Goal: Communication & Community: Participate in discussion

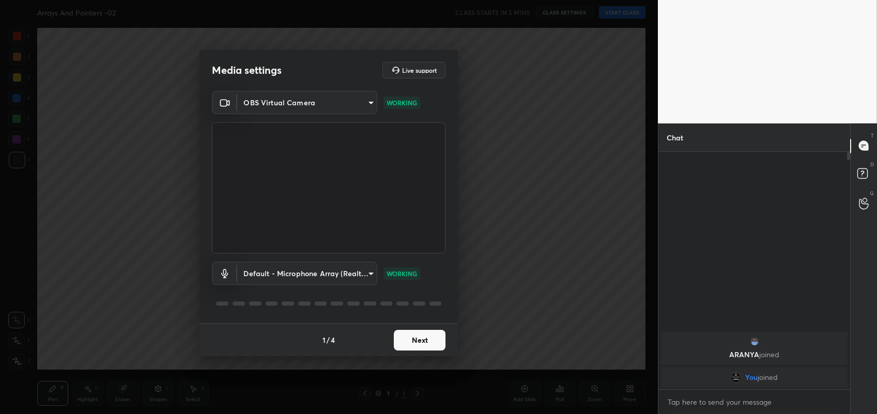
click at [422, 340] on button "Next" at bounding box center [420, 340] width 52 height 21
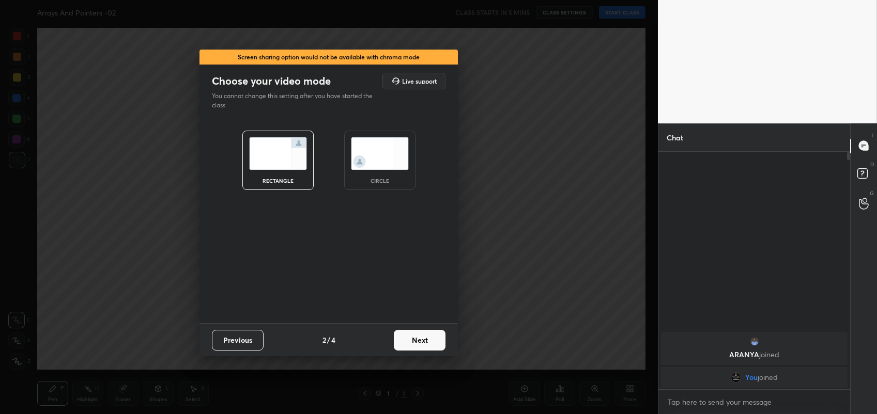
click at [422, 340] on button "Next" at bounding box center [420, 340] width 52 height 21
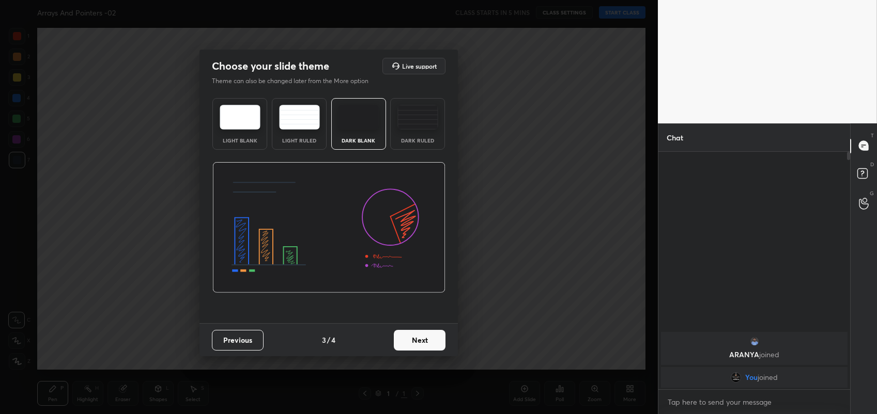
click at [422, 340] on button "Next" at bounding box center [420, 340] width 52 height 21
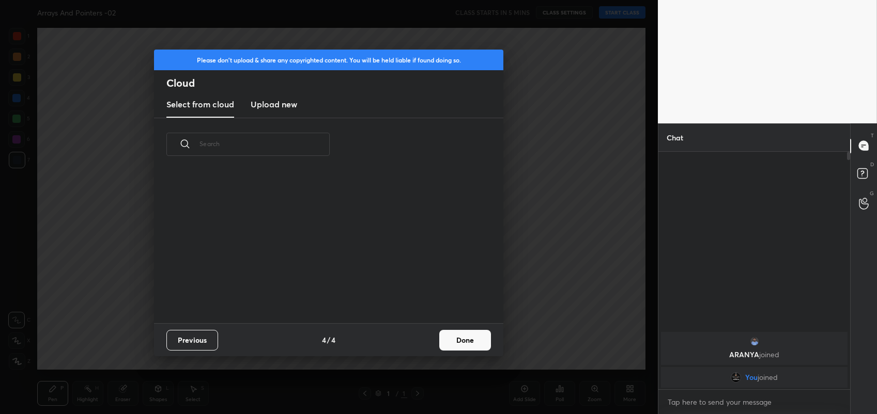
click at [422, 340] on div "Previous 4 / 4 Done" at bounding box center [328, 339] width 349 height 33
click at [470, 336] on button "Done" at bounding box center [465, 340] width 52 height 21
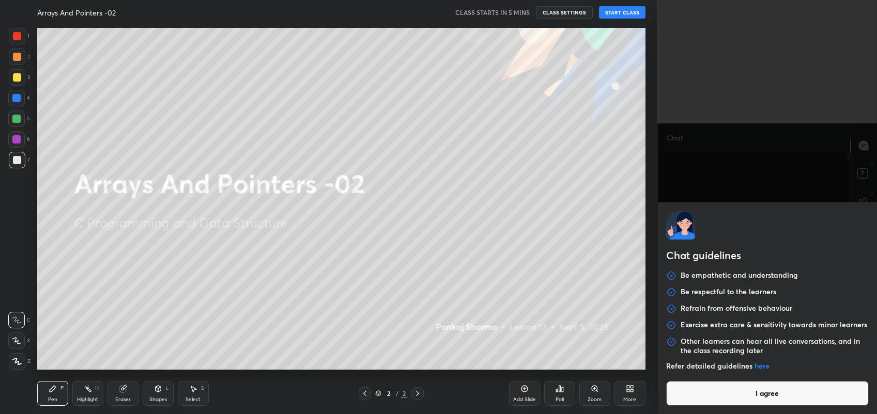
click at [728, 397] on body "1 2 3 4 5 6 7 C X Z C X Z E E Erase all H H Arrays And Pointers -02 CLASS START…" at bounding box center [438, 207] width 877 height 414
click at [745, 393] on button "I agree" at bounding box center [767, 393] width 203 height 25
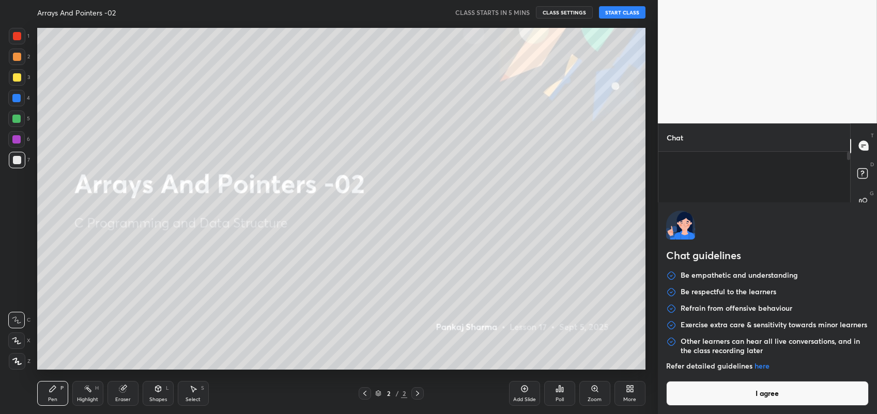
type textarea "x"
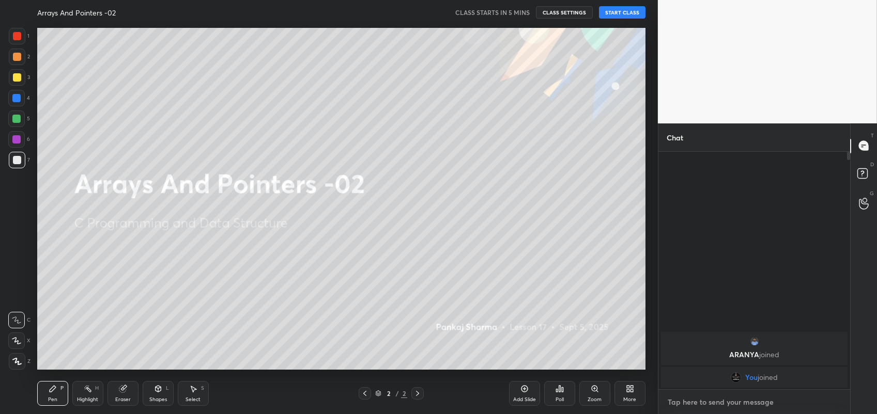
type textarea "t"
type textarea "x"
type textarea "to"
type textarea "x"
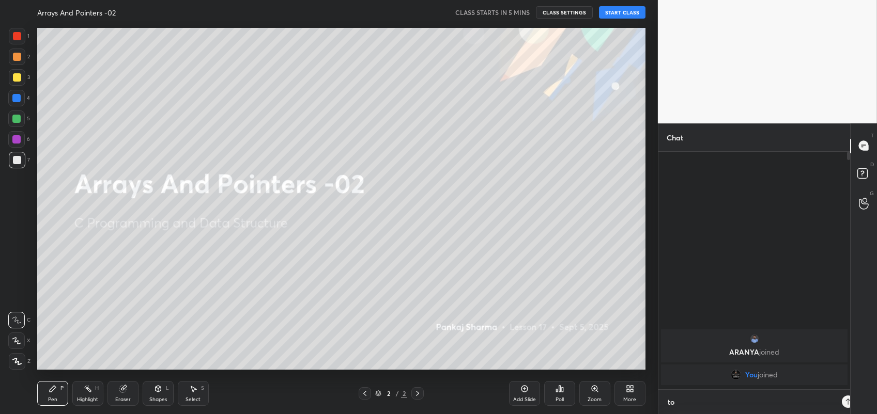
scroll to position [149, 189]
type textarea "tod"
type textarea "x"
type textarea "toda"
type textarea "x"
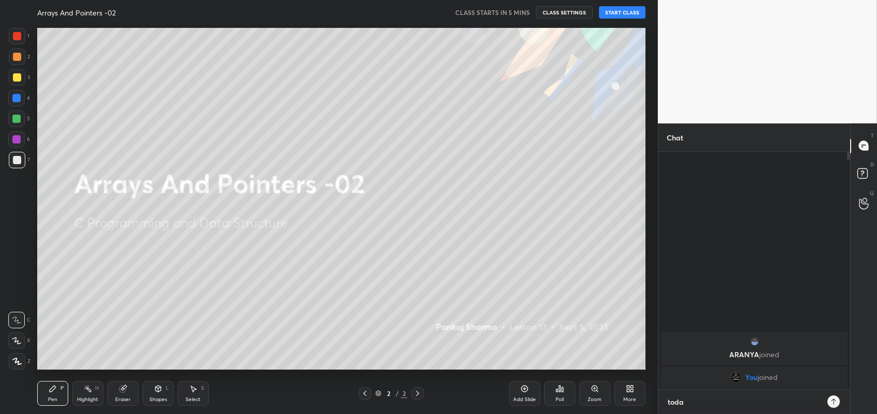
type textarea "today"
type textarea "x"
type textarea "today"
type textarea "x"
type textarea "today c"
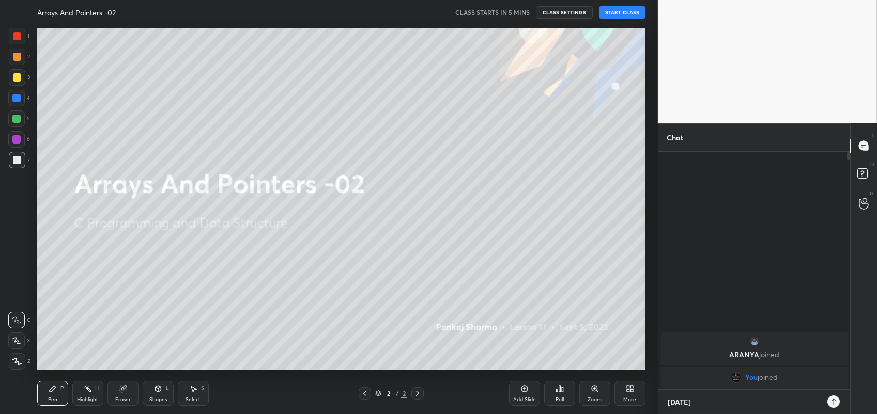
type textarea "x"
type textarea "today cl"
type textarea "x"
type textarea "today cla"
type textarea "x"
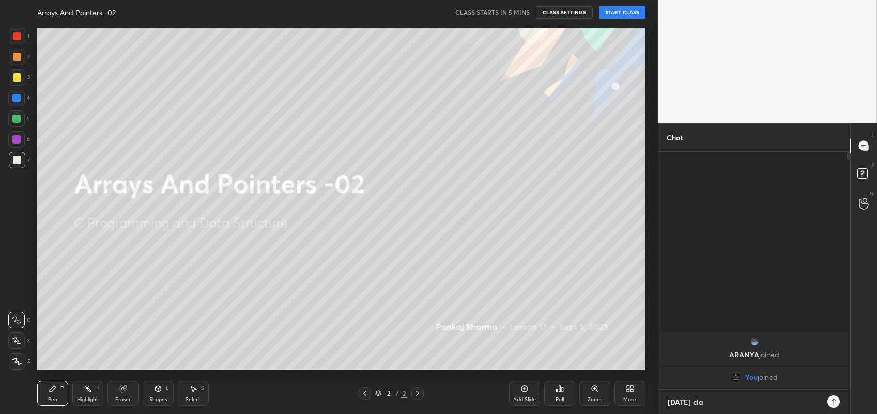
type textarea "today clas"
type textarea "x"
type textarea "today class"
type textarea "x"
type textarea "today class"
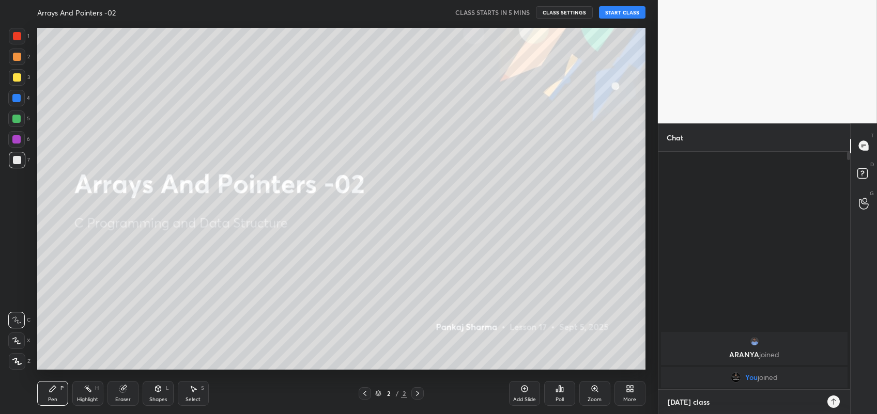
type textarea "x"
type textarea "today class c"
type textarea "x"
type textarea "today class ca"
type textarea "x"
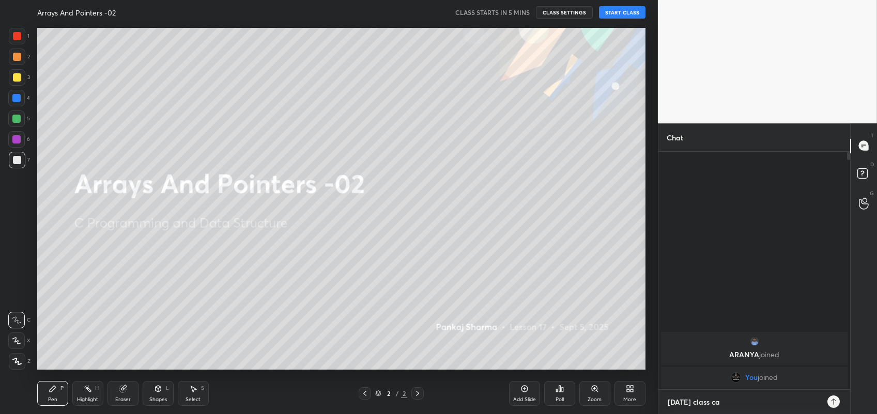
type textarea "today class can"
type textarea "x"
type textarea "today class canc"
type textarea "x"
type textarea "today class cance"
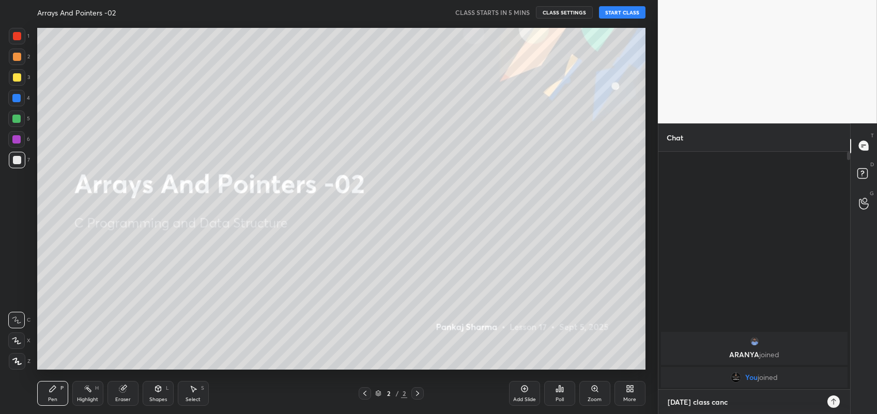
type textarea "x"
type textarea "today class cancel"
type textarea "x"
type textarea "today class cancel"
type textarea "x"
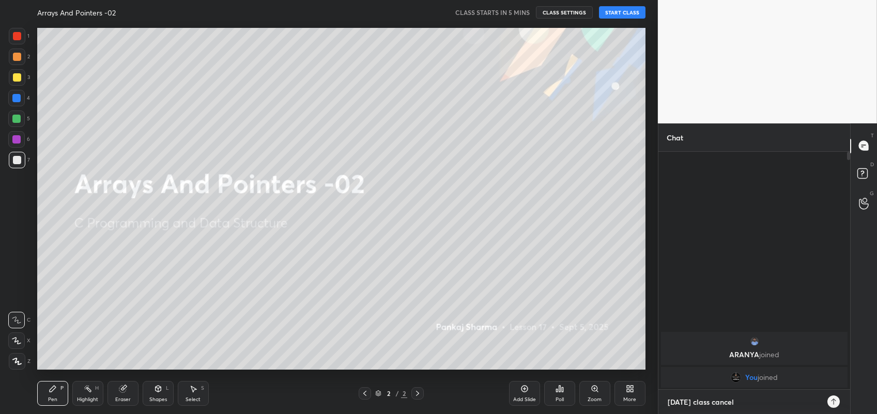
type textarea "today class cancel d"
type textarea "x"
type textarea "today class cancel du"
type textarea "x"
type textarea "today class cancel due"
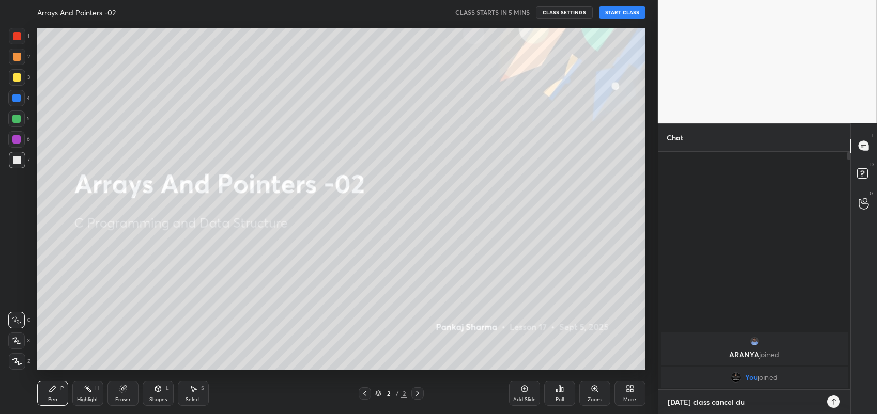
type textarea "x"
type textarea "today class cancel due"
type textarea "x"
type textarea "today class cancel due t"
type textarea "x"
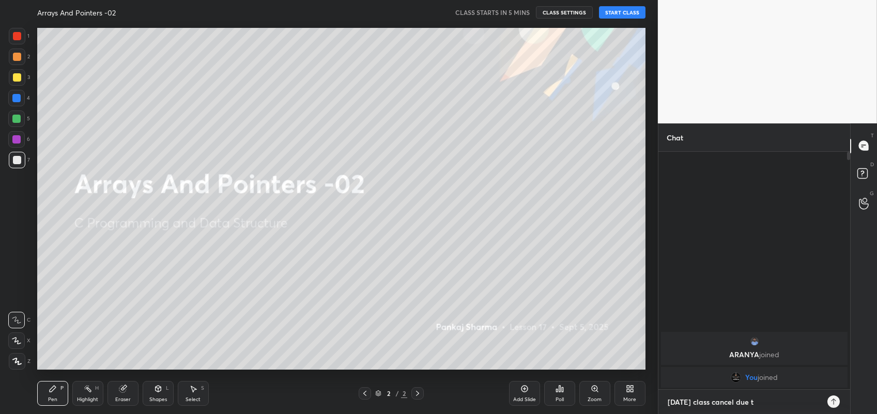
type textarea "today class cancel due to"
type textarea "x"
type textarea "today class cancel due to"
type textarea "x"
type textarea "today class cancel due to"
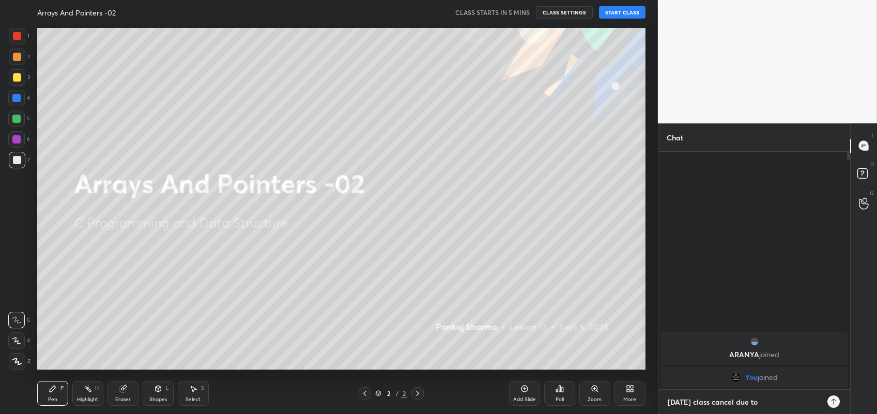
type textarea "x"
type textarea "today class cancel due t"
type textarea "x"
type textarea "today class cancel due"
type textarea "x"
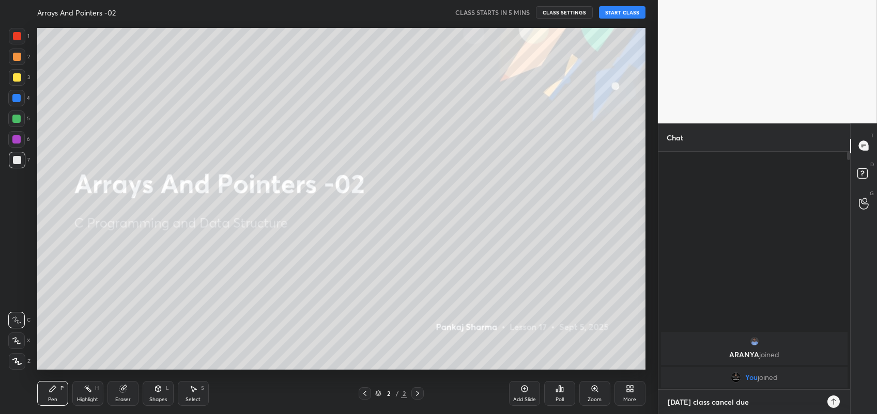
type textarea "today class cancel due"
type textarea "x"
type textarea "today class cancel du"
type textarea "x"
type textarea "today class cancel d"
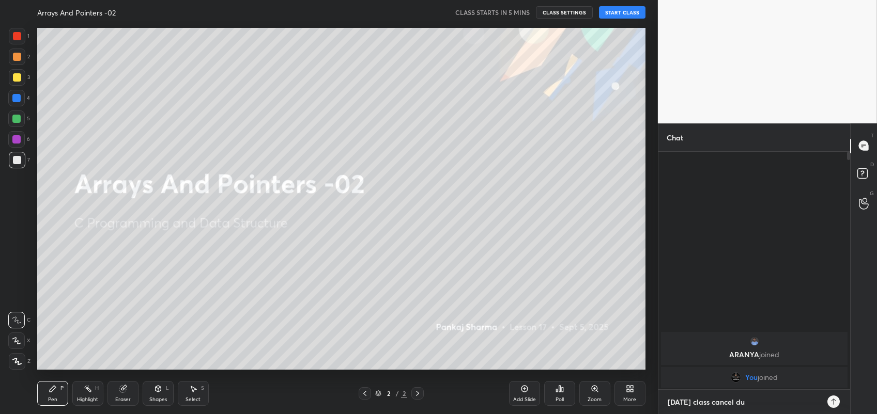
type textarea "x"
type textarea "today class cancel"
type textarea "x"
type textarea "today class cancel r"
type textarea "x"
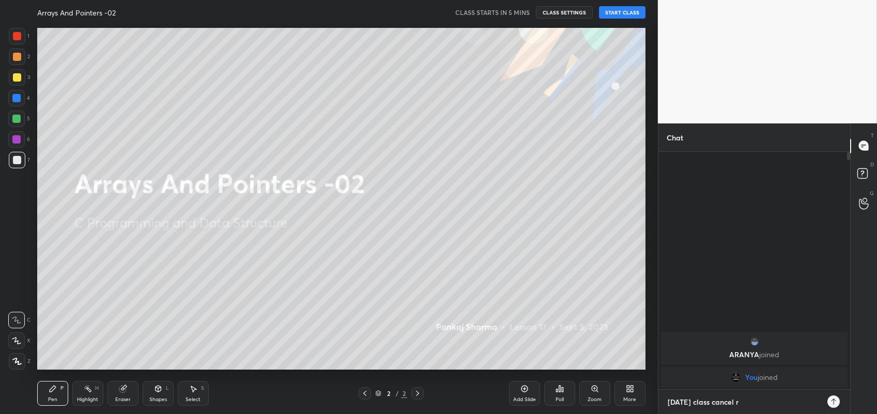
type textarea "today class cancel re"
type textarea "x"
type textarea "today class cancel rev"
type textarea "x"
type textarea "today class cancel revi"
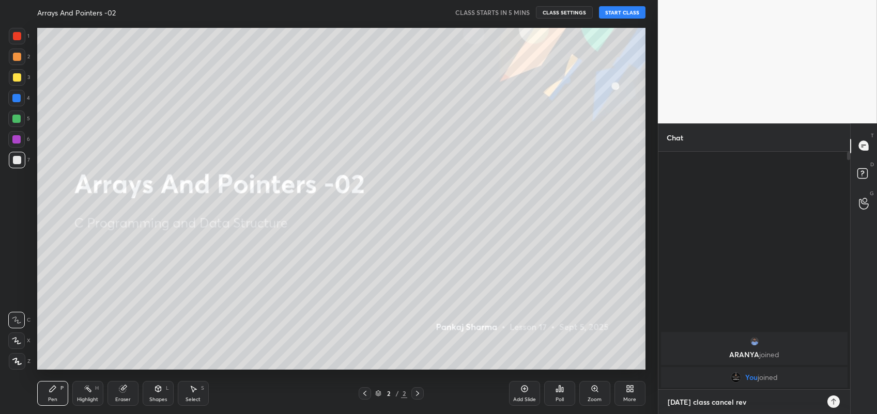
type textarea "x"
type textarea "today class cancel revis"
type textarea "x"
type textarea "today class cancel revise"
type textarea "x"
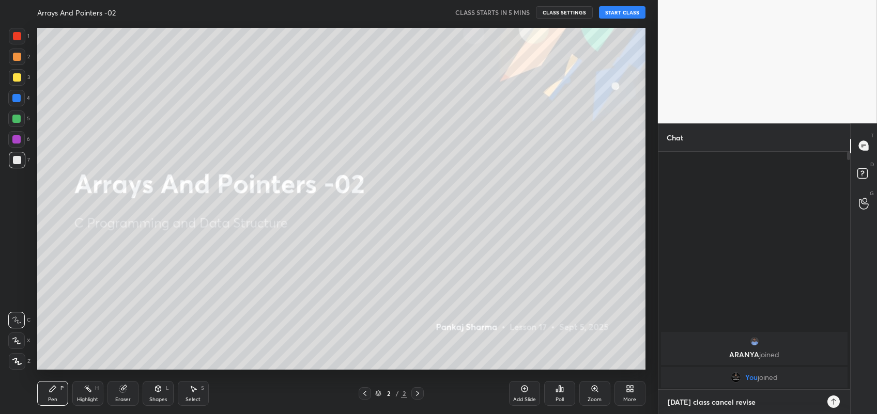
type textarea "today class cancel revise"
type textarea "x"
type textarea "today class cancel revise i"
type textarea "x"
type textarea "[DATE] class cancel revise it"
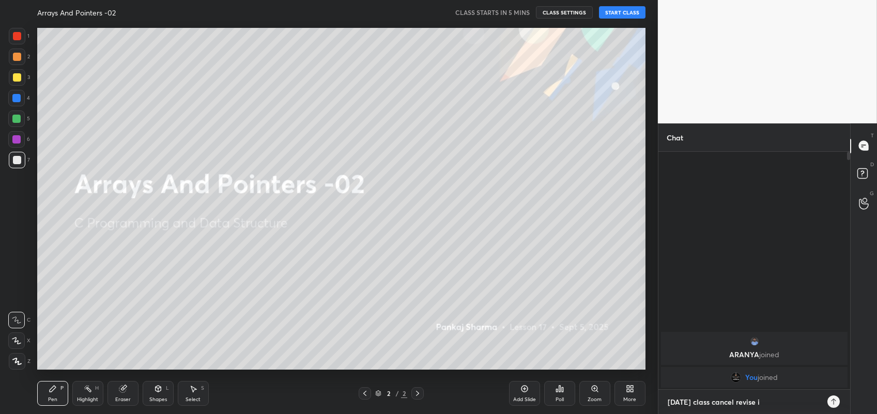
type textarea "x"
type textarea "[DATE] class cancel revise it"
type textarea "x"
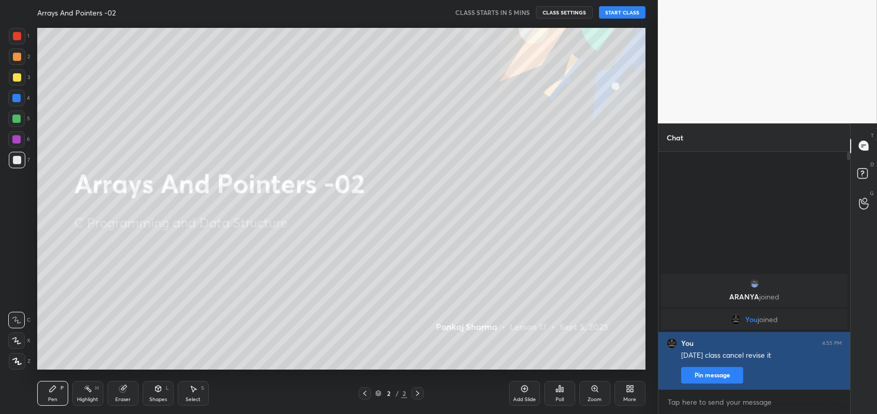
click at [706, 379] on button "Pin message" at bounding box center [712, 375] width 62 height 17
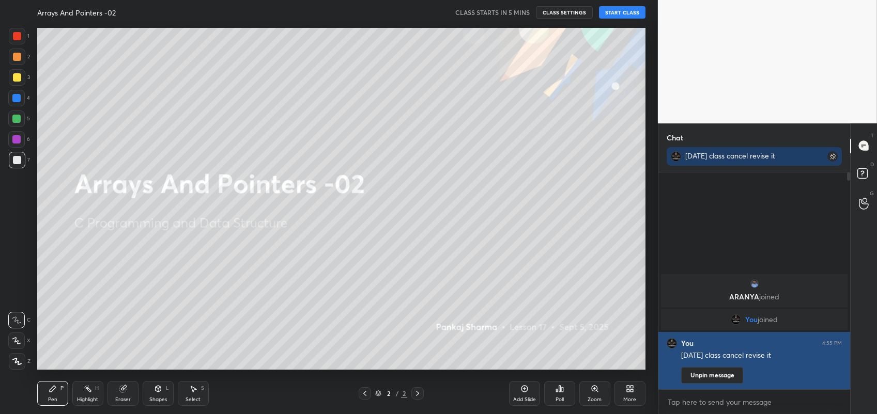
scroll to position [128, 189]
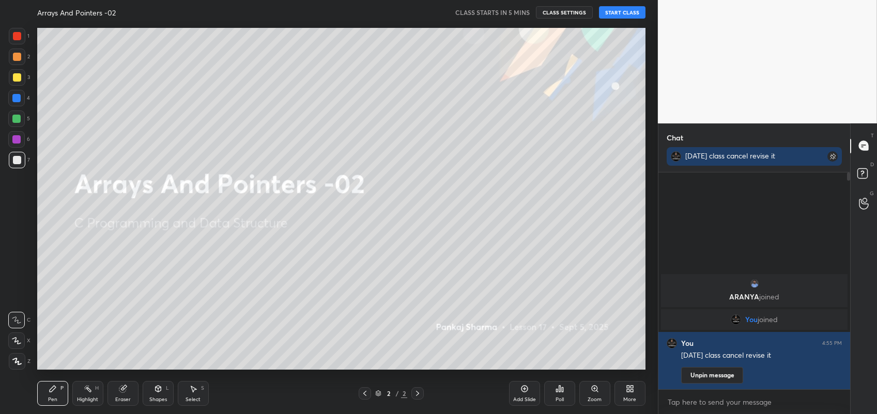
click at [628, 11] on button "START CLASS" at bounding box center [622, 12] width 47 height 12
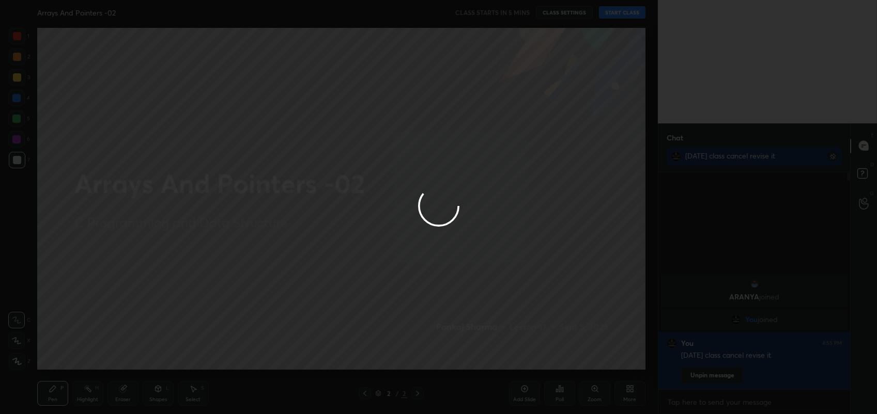
type textarea "x"
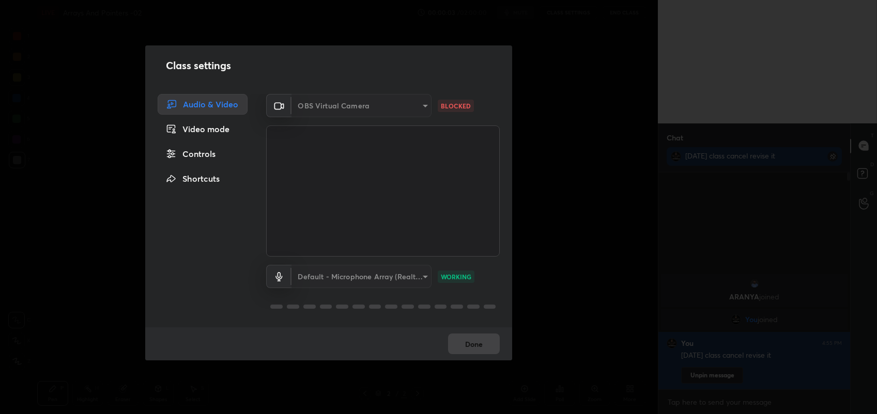
click at [476, 344] on div "Done" at bounding box center [328, 344] width 367 height 33
click at [423, 122] on div "OBS Virtual Camera 5c80b97b04e7e7b6d1e992c3709eae9ef9d27ee97c9be661f9a230b198e1…" at bounding box center [383, 175] width 234 height 163
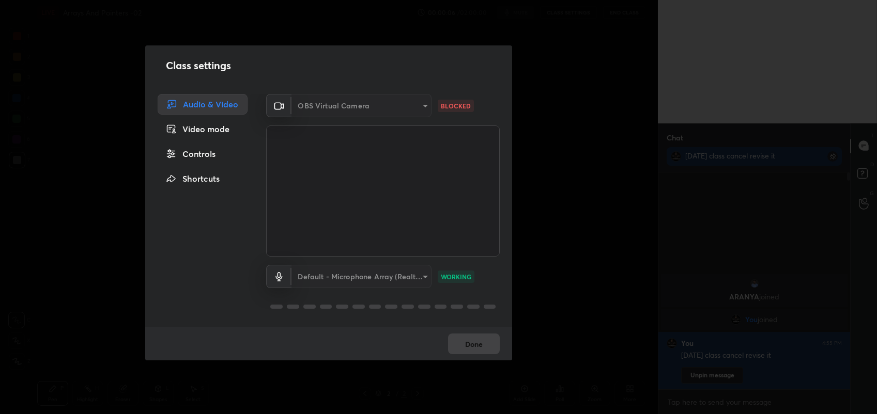
click at [423, 122] on div "OBS Virtual Camera 5c80b97b04e7e7b6d1e992c3709eae9ef9d27ee97c9be661f9a230b198e1…" at bounding box center [383, 175] width 234 height 163
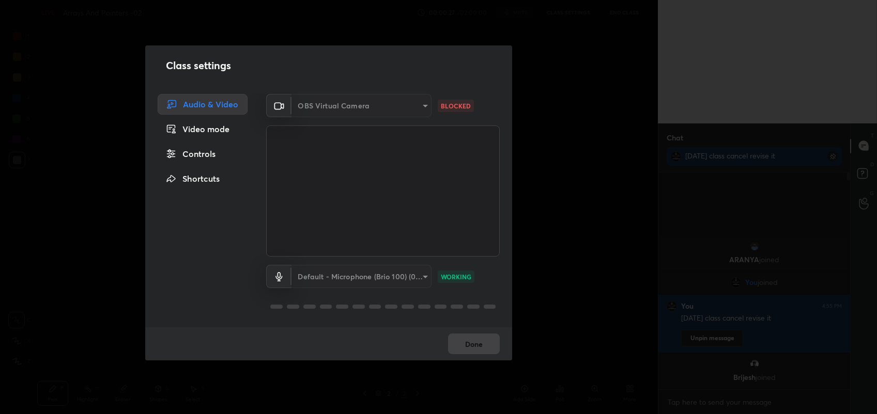
click at [392, 114] on div "OBS Virtual Camera" at bounding box center [361, 105] width 140 height 23
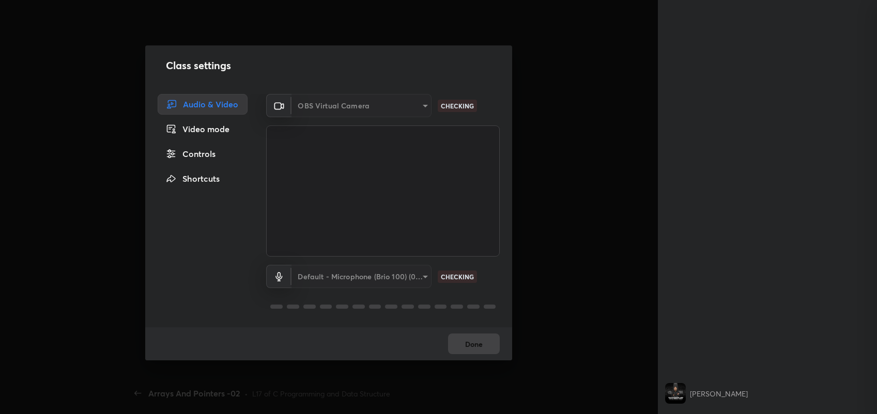
scroll to position [4, 3]
click at [387, 103] on div "OBS Virtual Camera" at bounding box center [361, 105] width 140 height 23
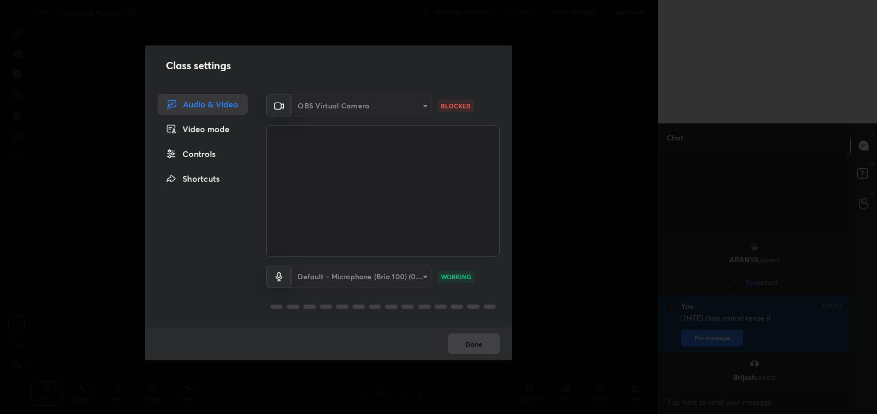
scroll to position [51328, 51059]
click at [387, 103] on div "OBS Virtual Camera" at bounding box center [361, 105] width 140 height 23
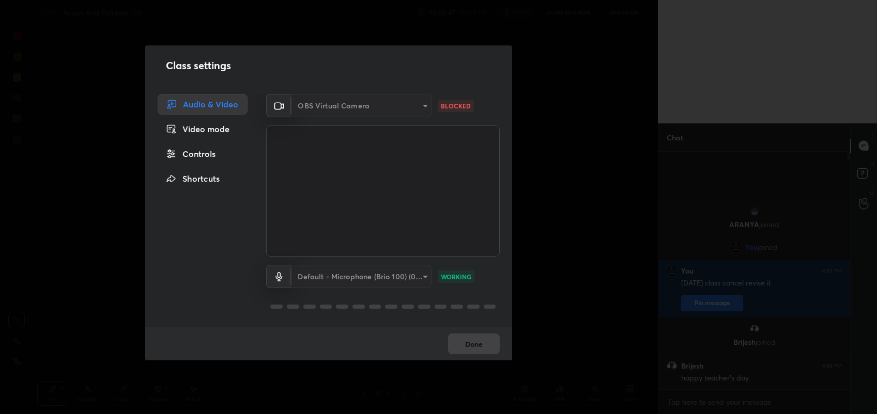
click at [387, 103] on div "OBS Virtual Camera" at bounding box center [361, 105] width 140 height 23
click at [402, 104] on div "OBS Virtual Camera" at bounding box center [361, 105] width 140 height 23
click at [466, 332] on div "Done" at bounding box center [328, 344] width 367 height 33
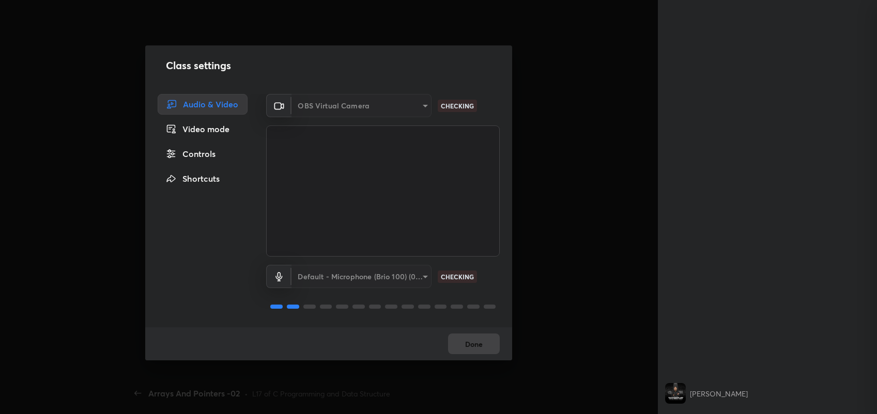
scroll to position [34, 0]
click at [389, 99] on div "OBS Virtual Camera" at bounding box center [361, 105] width 140 height 23
click at [400, 104] on div "OBS Virtual Camera" at bounding box center [361, 105] width 140 height 23
click at [406, 104] on div "OBS Virtual Camera" at bounding box center [361, 105] width 140 height 23
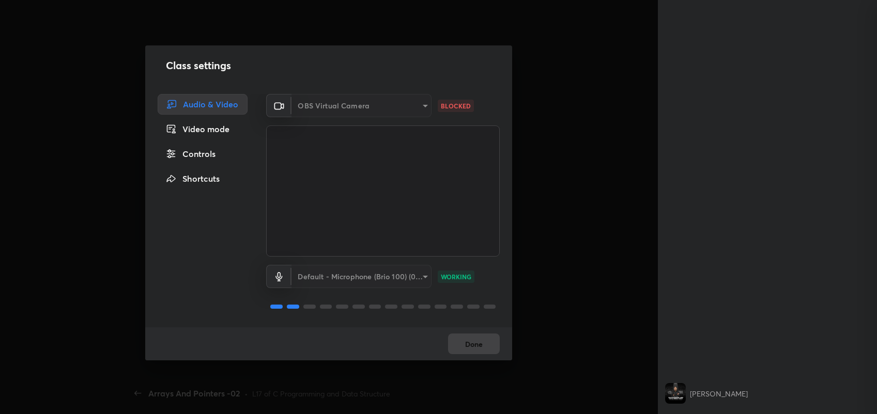
click at [406, 104] on div "OBS Virtual Camera" at bounding box center [361, 105] width 140 height 23
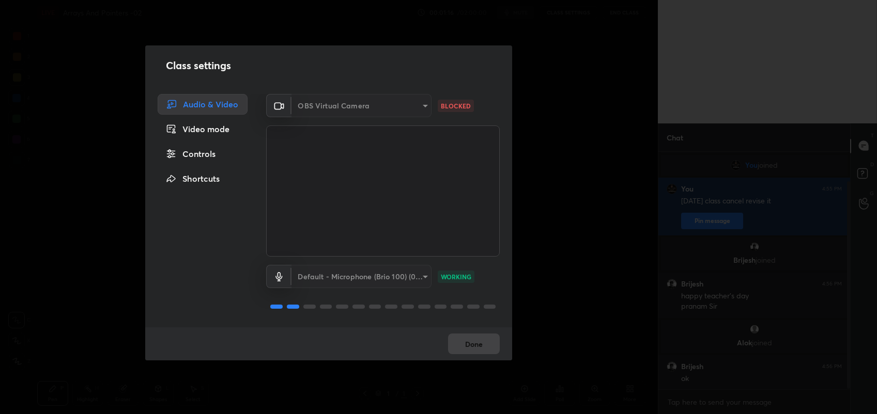
scroll to position [51328, 51059]
click at [325, 99] on div "OBS Virtual Camera" at bounding box center [361, 105] width 140 height 23
drag, startPoint x: 325, startPoint y: 99, endPoint x: 401, endPoint y: 107, distance: 76.9
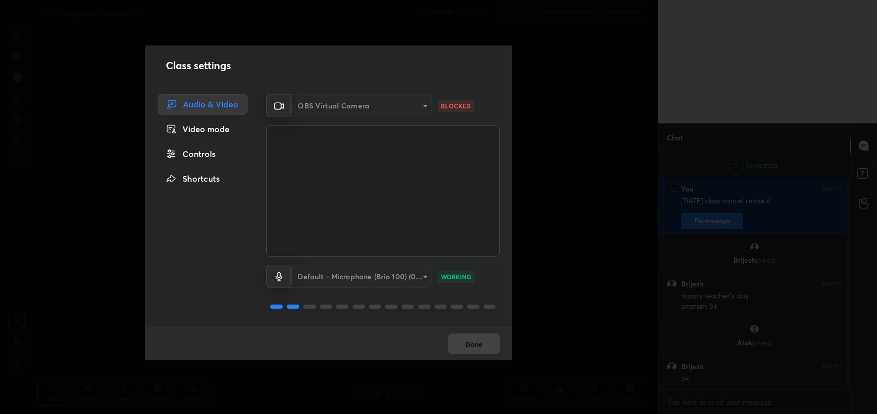
click at [401, 107] on div "OBS Virtual Camera" at bounding box center [361, 105] width 140 height 23
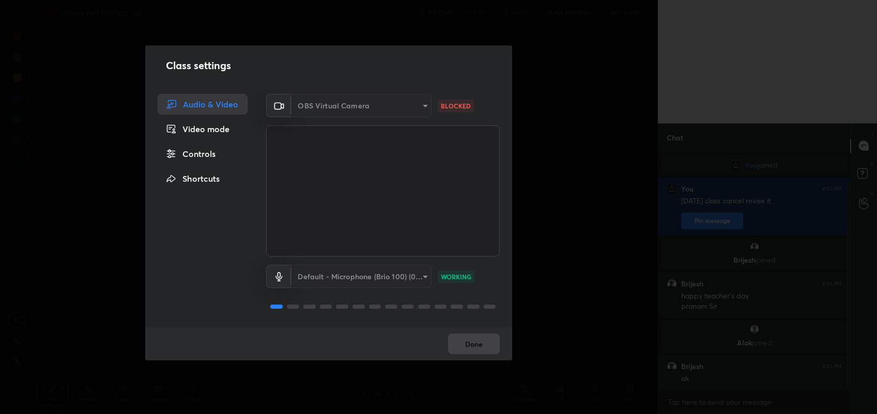
click at [401, 107] on div "OBS Virtual Camera" at bounding box center [361, 105] width 140 height 23
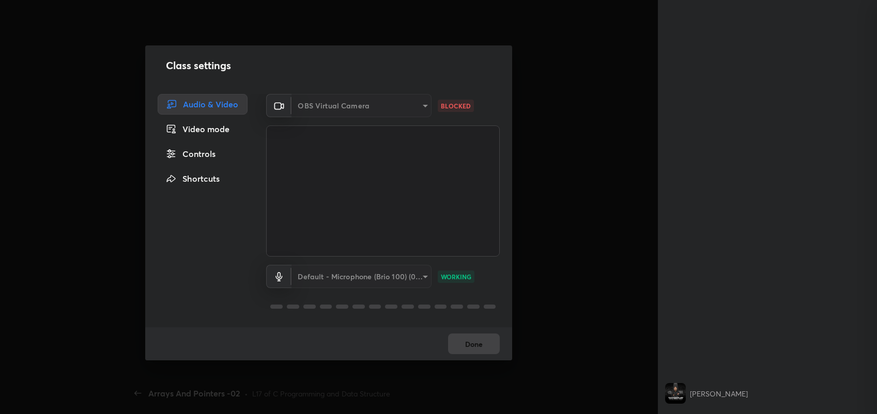
click at [419, 102] on div "OBS Virtual Camera" at bounding box center [361, 105] width 140 height 23
click at [419, 103] on div "OBS Virtual Camera" at bounding box center [361, 105] width 140 height 23
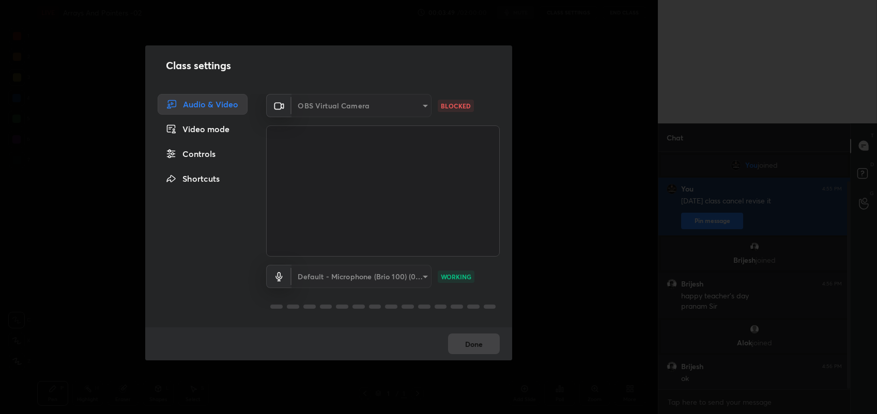
scroll to position [51328, 51059]
